Goal: Task Accomplishment & Management: Manage account settings

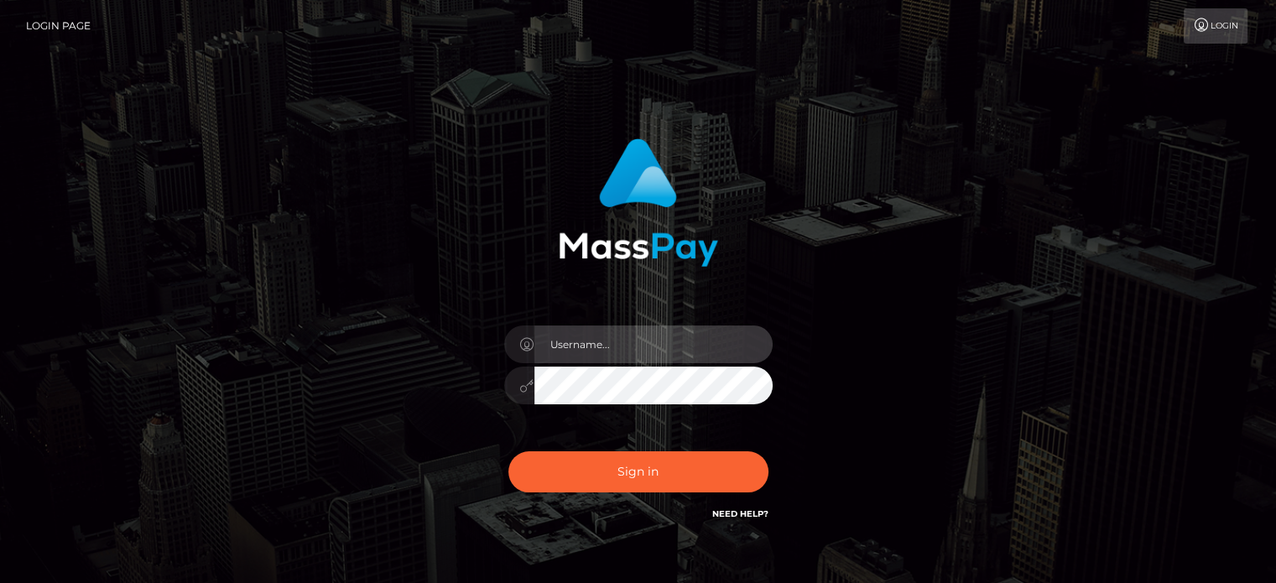
type input "Reynaldo.xcite"
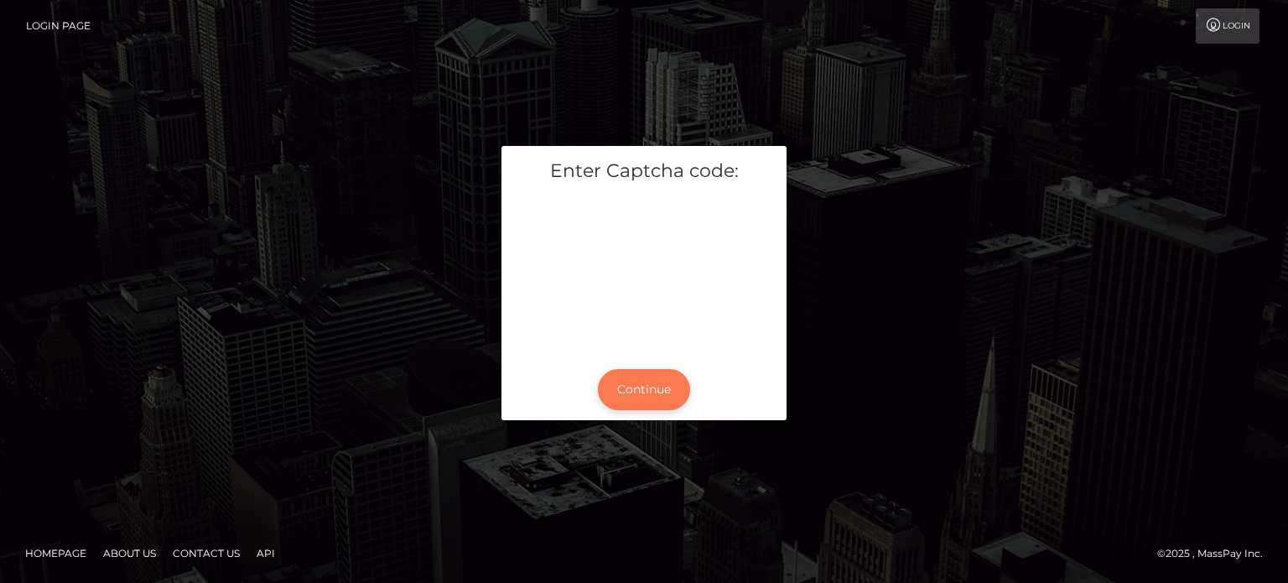
click at [618, 393] on button "Continue" at bounding box center [644, 389] width 92 height 41
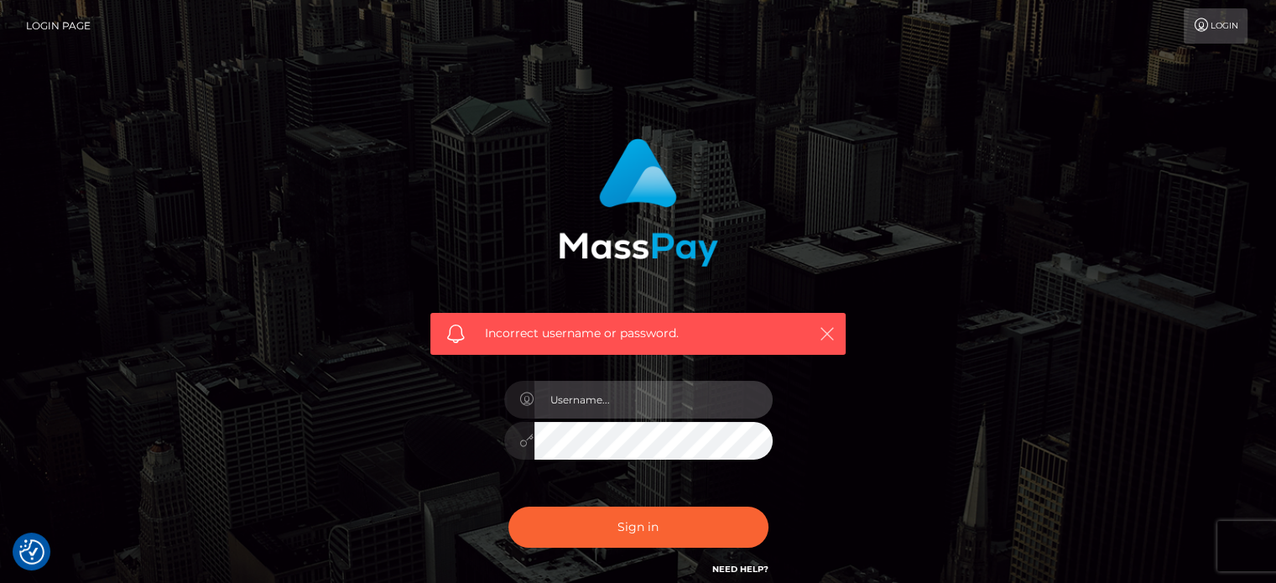
type input "Reynaldo.xcite"
click at [824, 335] on icon "button" at bounding box center [827, 333] width 17 height 17
click at [825, 334] on icon "button" at bounding box center [827, 333] width 17 height 17
click at [817, 335] on button "button" at bounding box center [826, 333] width 21 height 21
click at [824, 327] on icon "button" at bounding box center [827, 333] width 17 height 17
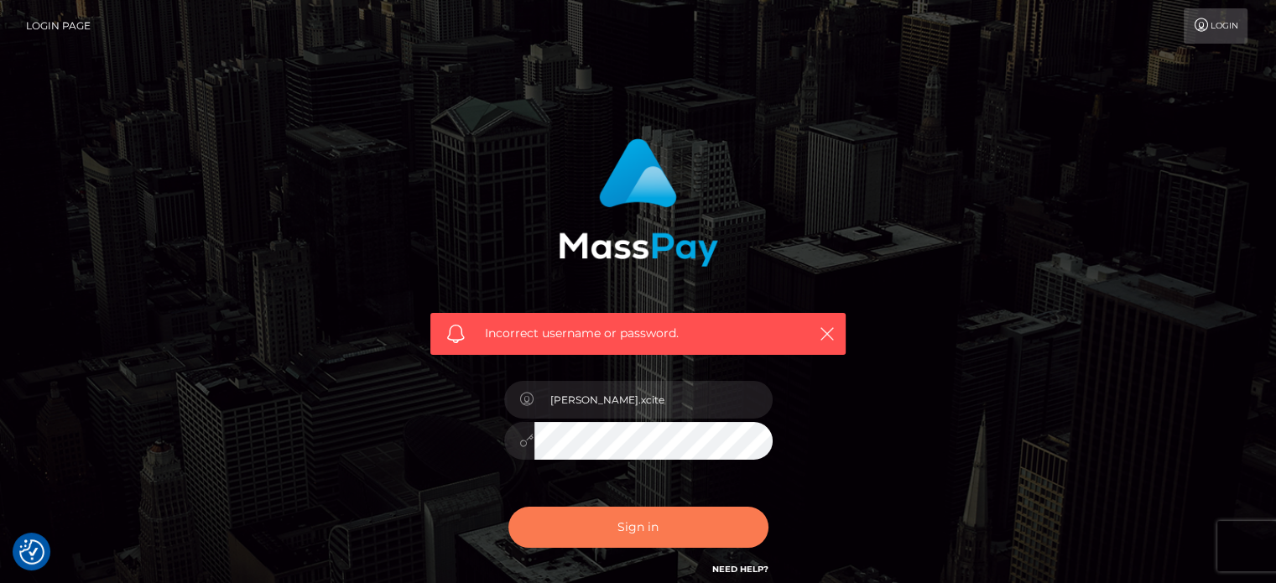
click at [736, 542] on button "Sign in" at bounding box center [638, 527] width 260 height 41
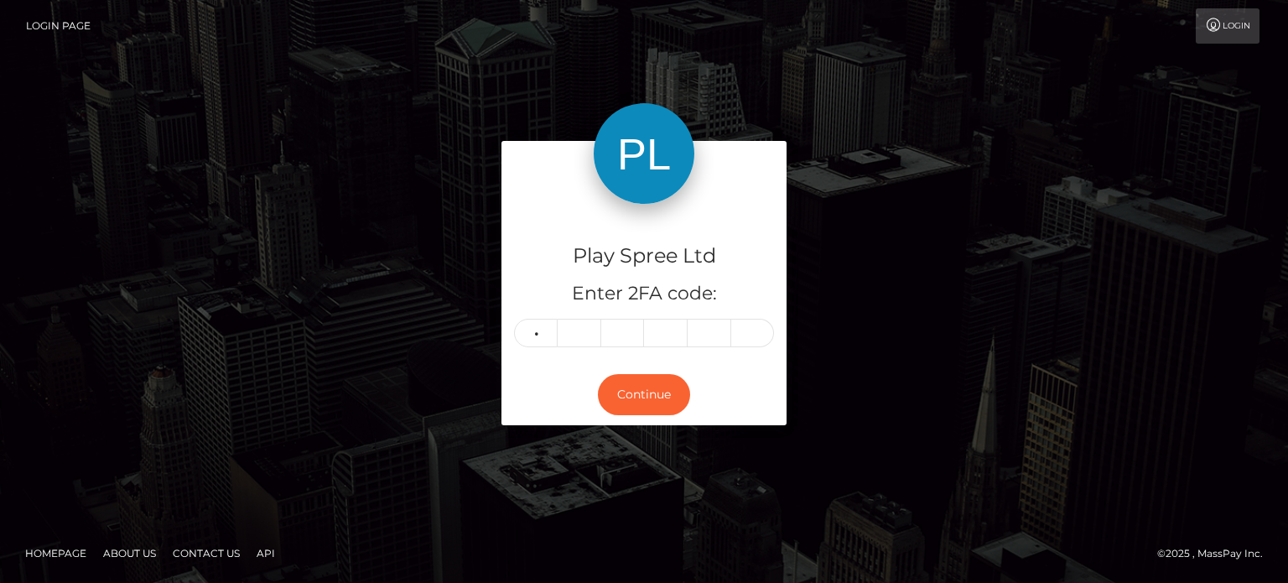
type input "1"
type input "7"
type input "8"
type input "9"
type input "4"
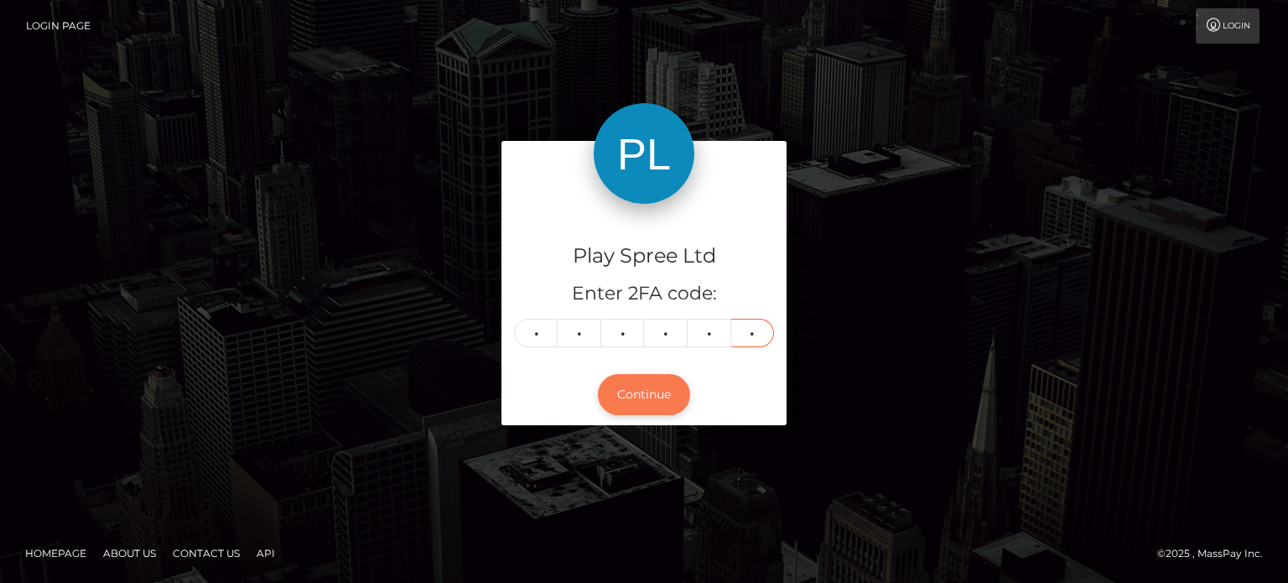
type input "5"
click at [656, 394] on button "Continue" at bounding box center [644, 394] width 92 height 41
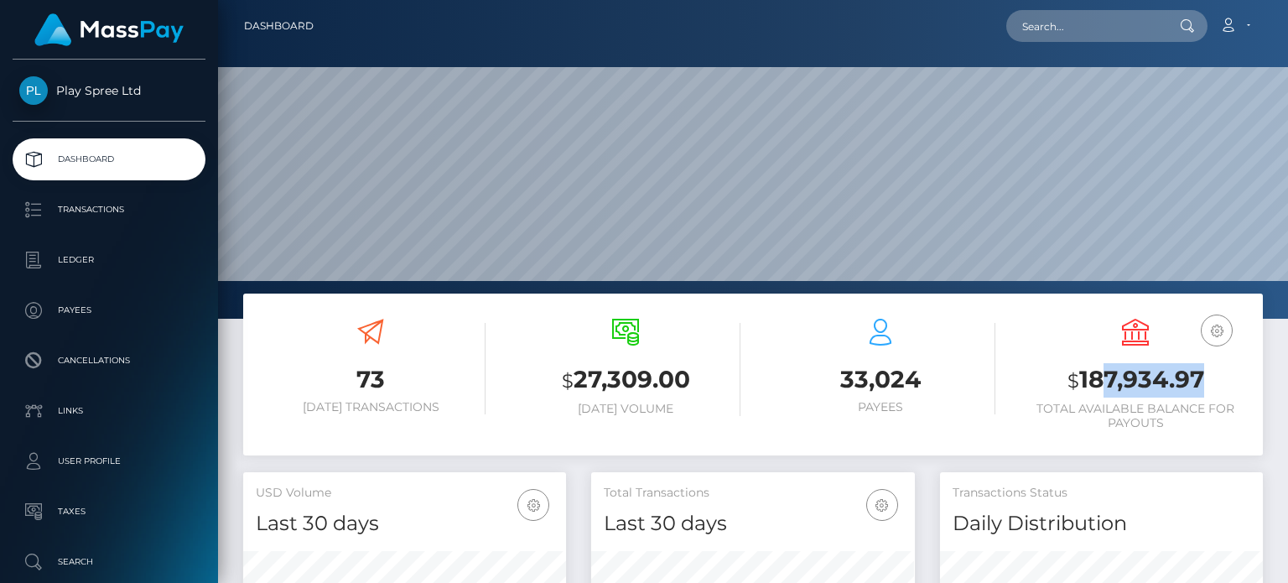
scroll to position [297, 322]
drag, startPoint x: 1212, startPoint y: 379, endPoint x: 1057, endPoint y: 369, distance: 155.5
click at [1057, 369] on h3 "$ 187,934.97" at bounding box center [1136, 380] width 230 height 34
copy h3 "$ 187,934.97"
